Goal: Obtain resource: Download file/media

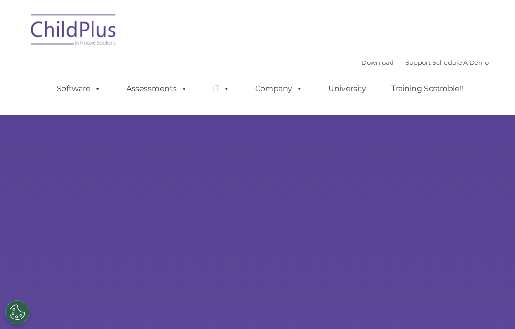
type input ""
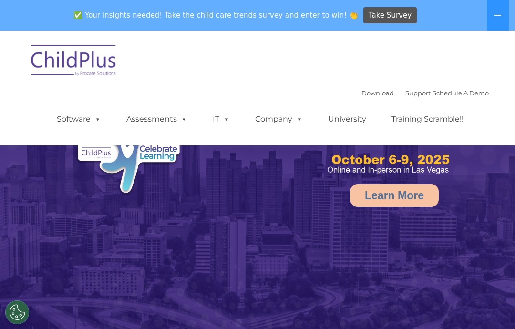
select select "MEDIUM"
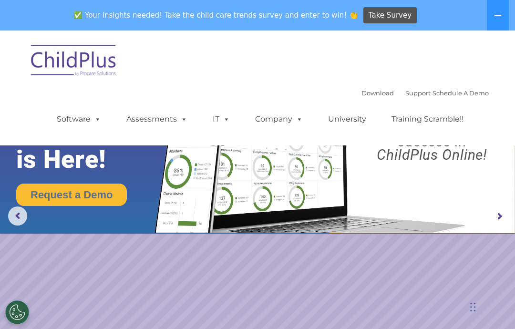
click at [370, 87] on div "Download Support | Schedule A Demo " at bounding box center [425, 93] width 127 height 14
click at [362, 96] on link "Download" at bounding box center [378, 93] width 32 height 8
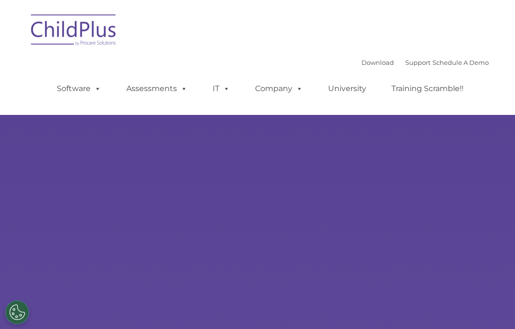
type input ""
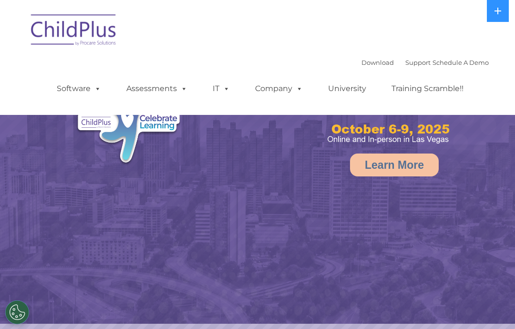
select select "MEDIUM"
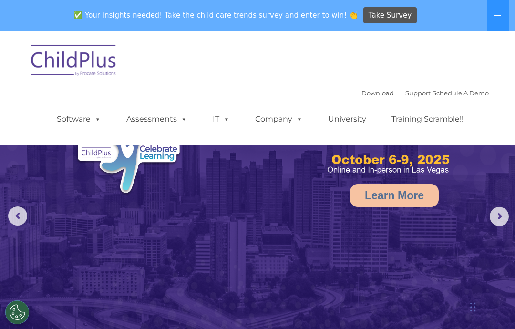
click at [502, 13] on icon at bounding box center [498, 15] width 8 height 8
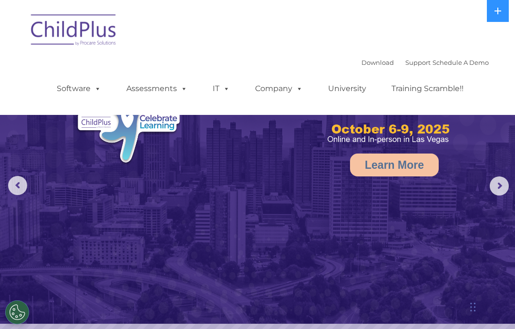
click at [499, 6] on button at bounding box center [498, 11] width 22 height 22
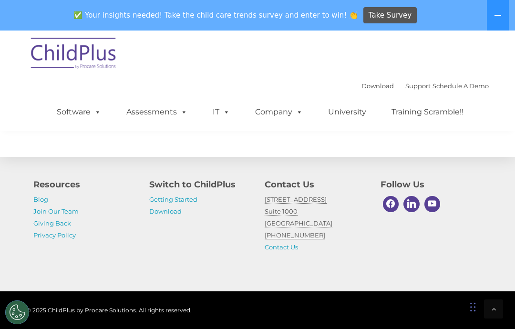
scroll to position [1174, 0]
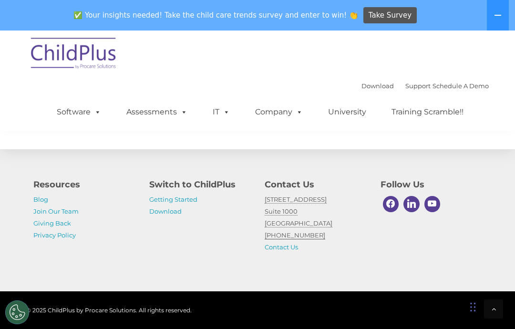
click at [194, 203] on link "Getting Started" at bounding box center [173, 200] width 48 height 8
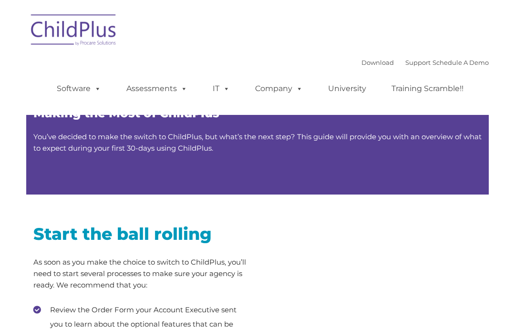
type input ""
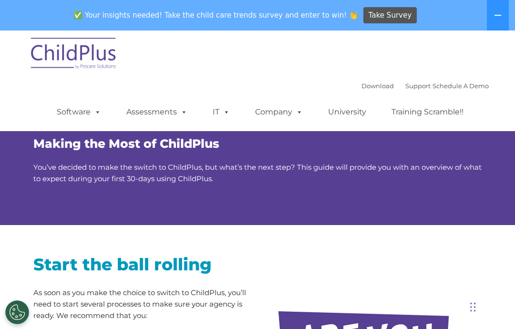
click at [366, 87] on link "Download" at bounding box center [378, 86] width 32 height 8
click at [496, 11] on button at bounding box center [498, 15] width 22 height 31
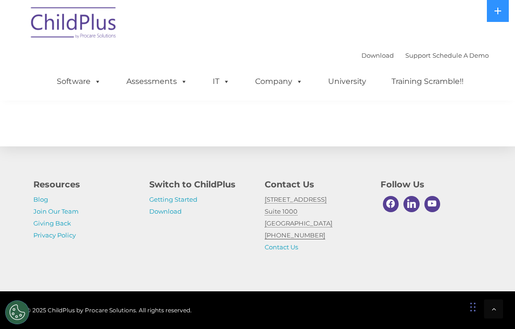
scroll to position [1691, 0]
